Goal: Transaction & Acquisition: Purchase product/service

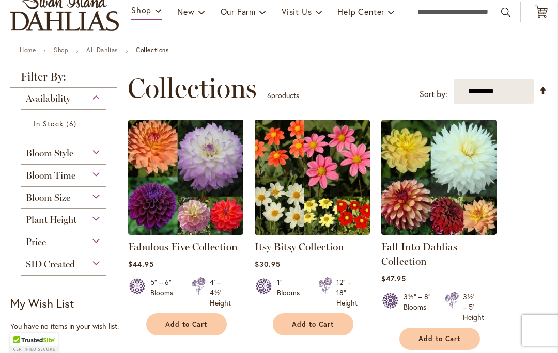
scroll to position [126, 0]
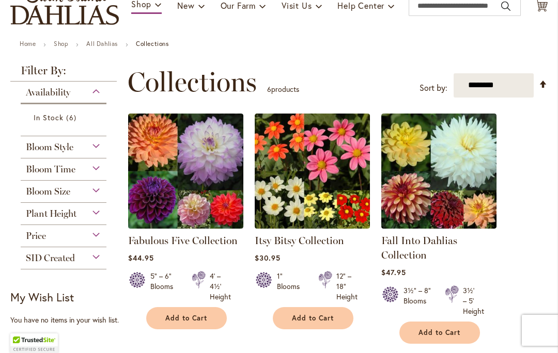
click at [89, 171] on div "Bloom Time" at bounding box center [64, 167] width 86 height 17
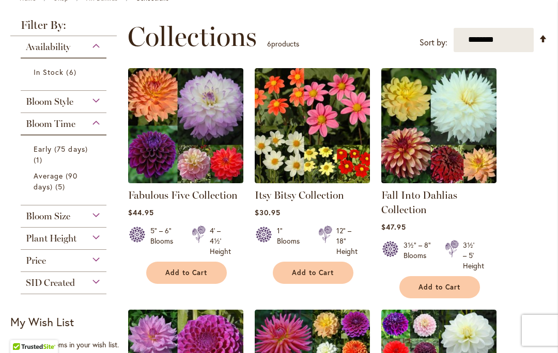
scroll to position [172, 0]
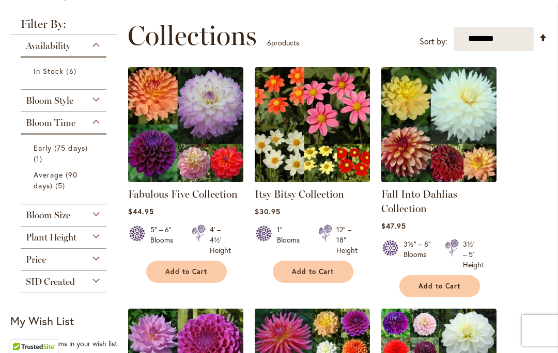
click at [94, 235] on div "Plant Height" at bounding box center [64, 235] width 86 height 17
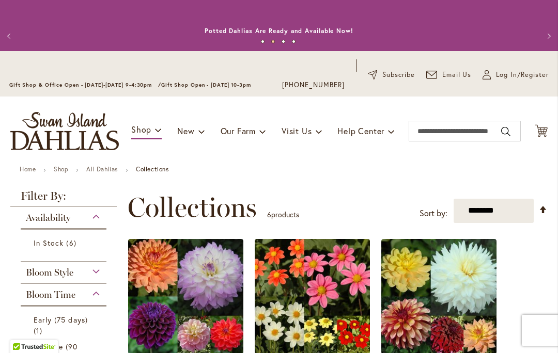
scroll to position [0, 0]
click at [257, 162] on link "New & Exclusive" at bounding box center [237, 158] width 118 height 18
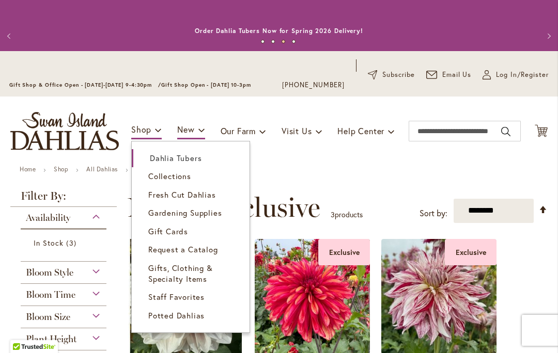
click at [189, 160] on span "Dahlia Tubers" at bounding box center [176, 158] width 52 height 10
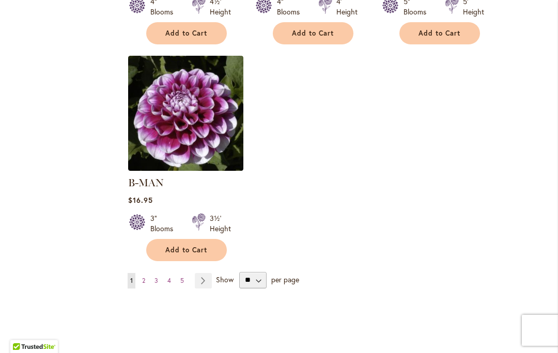
scroll to position [1354, 0]
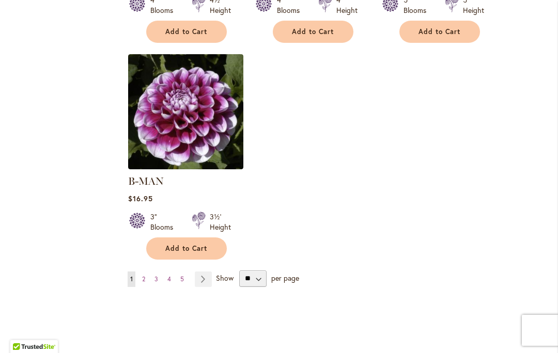
click at [147, 272] on link "Page 2" at bounding box center [143, 279] width 8 height 15
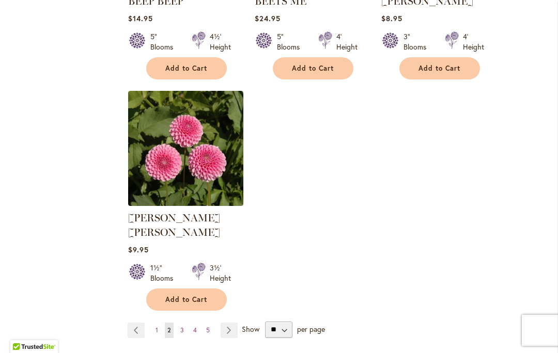
scroll to position [1306, 0]
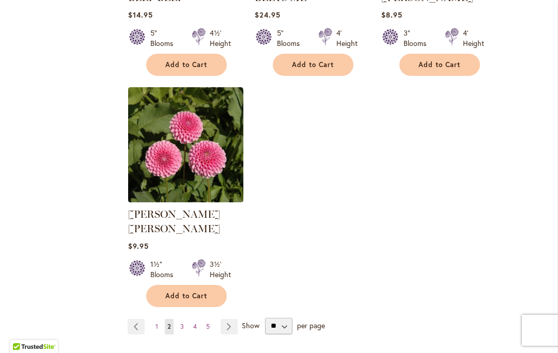
click at [288, 318] on select "** ** ** **" at bounding box center [278, 326] width 27 height 17
select select "**"
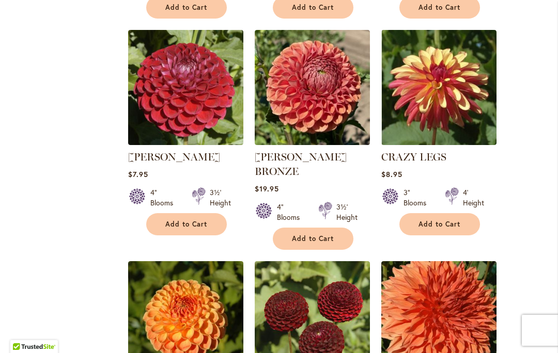
scroll to position [1610, 0]
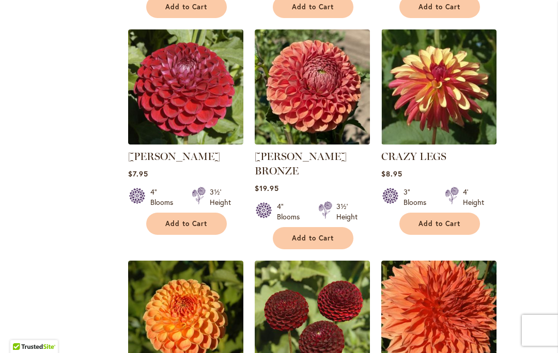
click at [188, 213] on button "Add to Cart" at bounding box center [186, 224] width 81 height 22
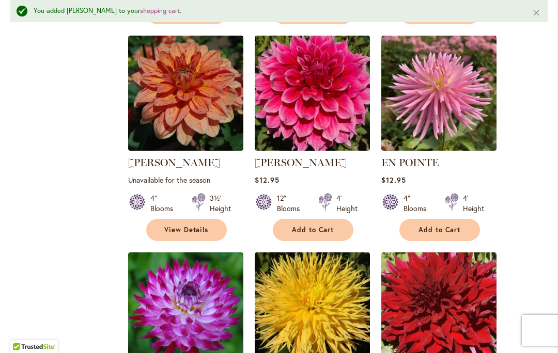
scroll to position [3877, 0]
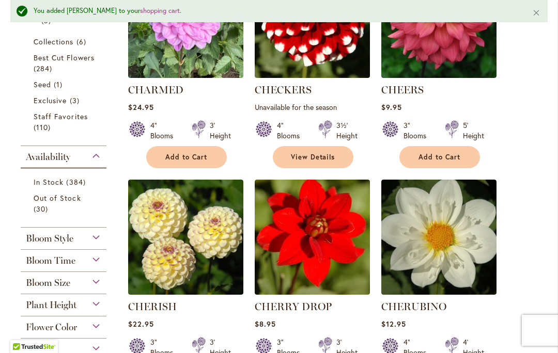
scroll to position [378, 0]
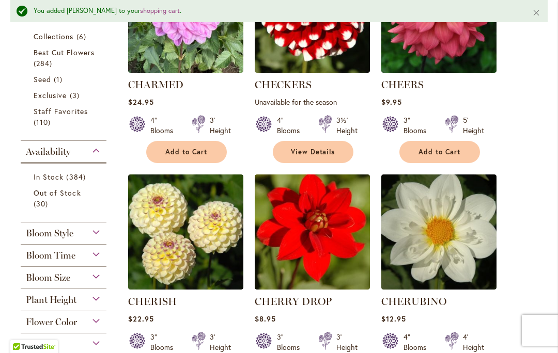
click at [95, 279] on div "Bloom Size" at bounding box center [64, 275] width 86 height 17
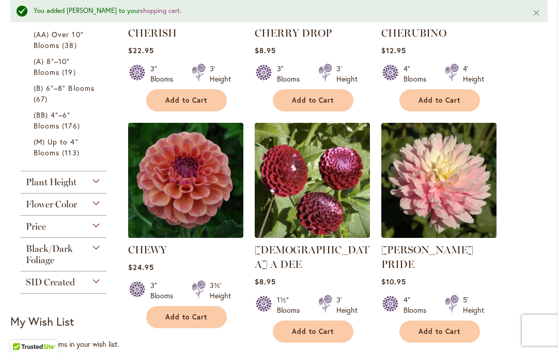
scroll to position [0, 0]
